Goal: Task Accomplishment & Management: Use online tool/utility

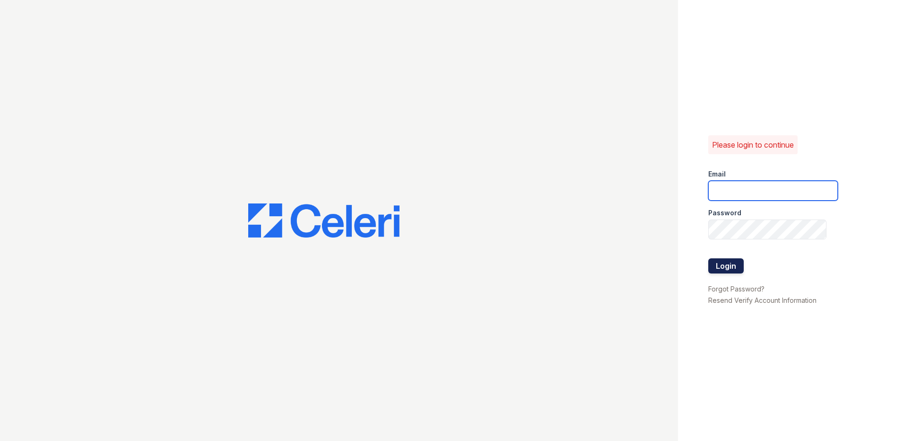
type input "alturasandrews@trinity-pm.com"
click at [741, 262] on button "Login" at bounding box center [725, 265] width 35 height 15
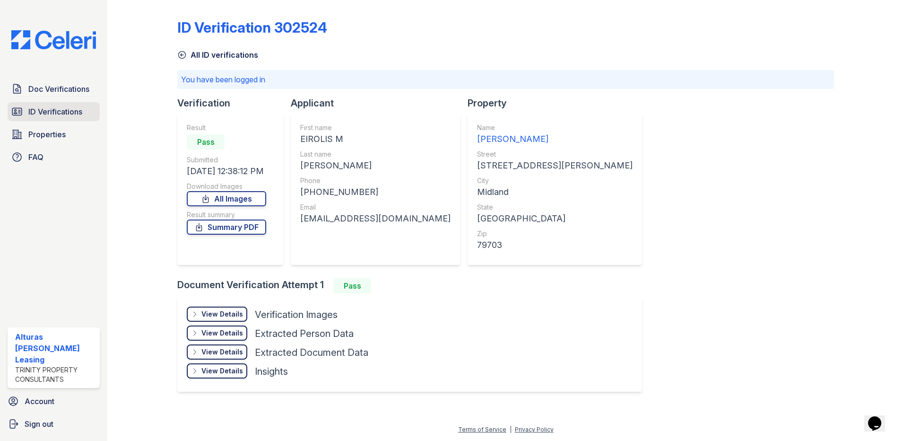
click at [53, 114] on span "ID Verifications" at bounding box center [55, 111] width 54 height 11
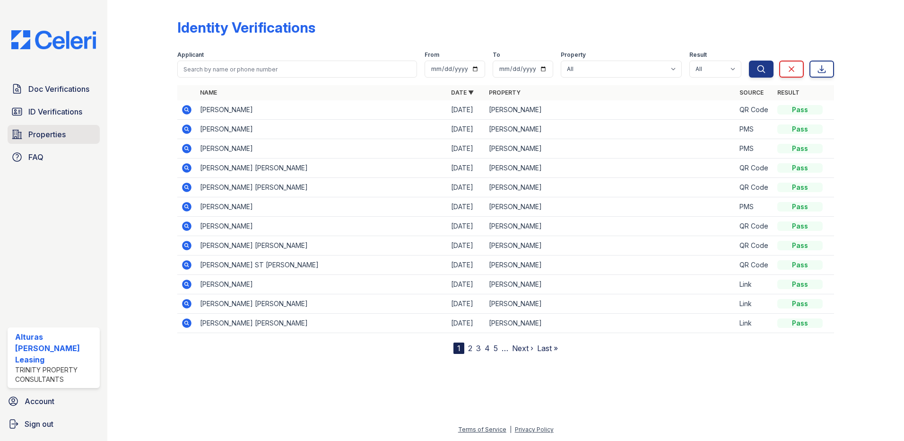
click at [58, 135] on span "Properties" at bounding box center [46, 134] width 37 height 11
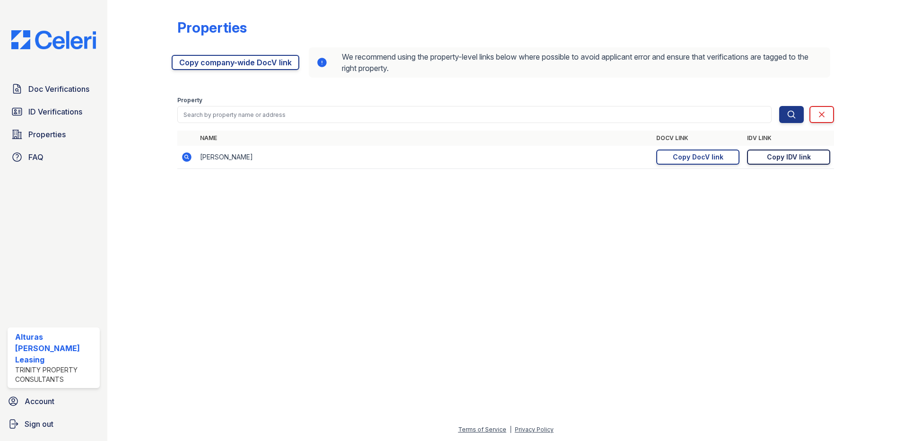
click at [771, 159] on div "Copy IDV link" at bounding box center [789, 156] width 44 height 9
